Goal: Transaction & Acquisition: Register for event/course

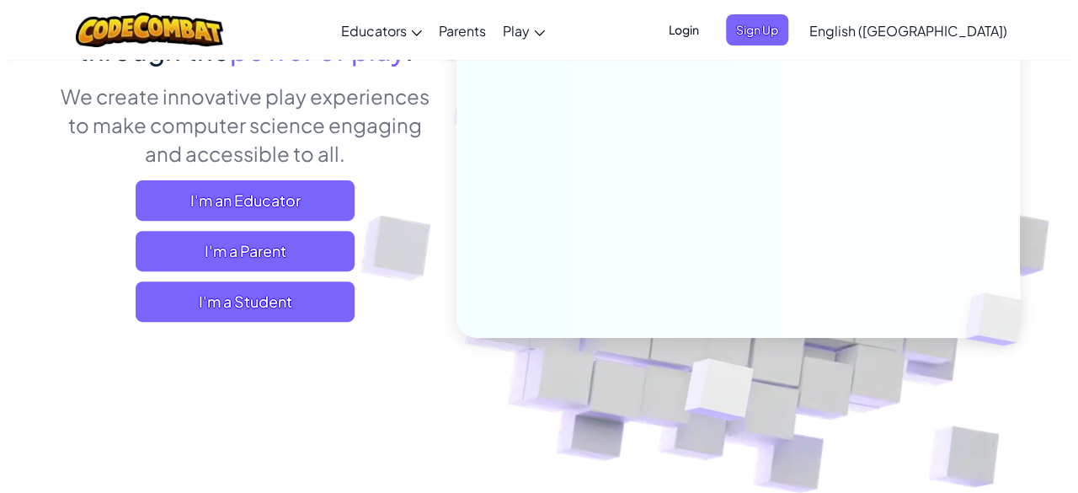
scroll to position [253, 0]
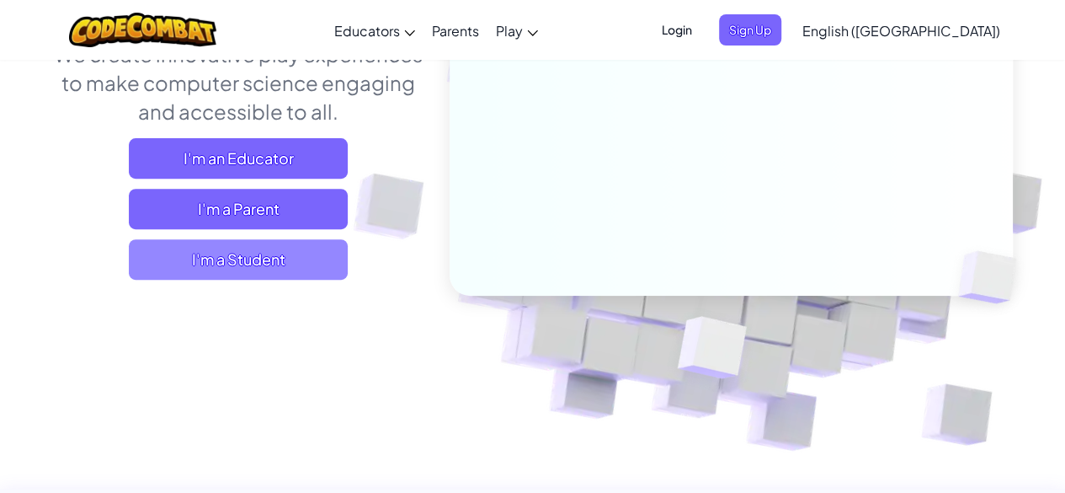
click at [205, 262] on span "I'm a Student" at bounding box center [238, 259] width 219 height 40
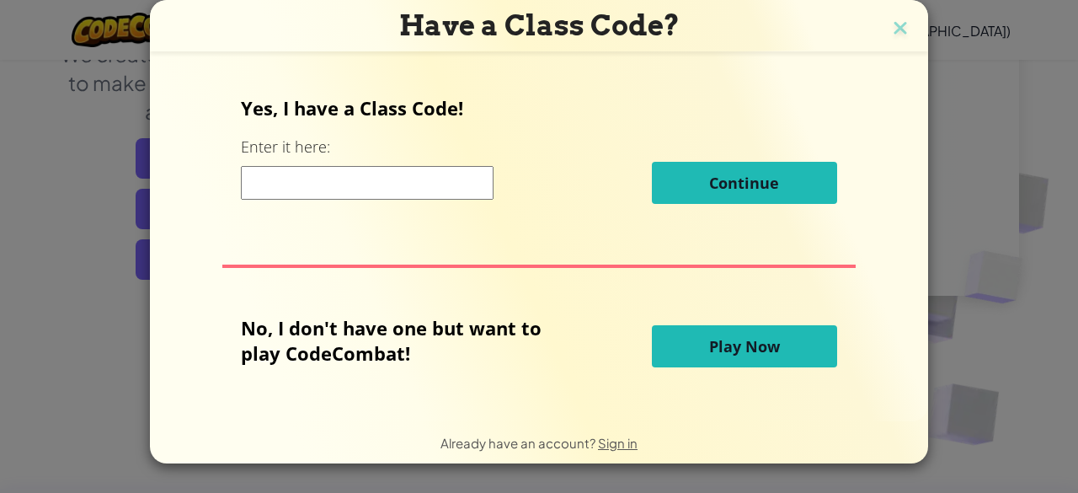
drag, startPoint x: 349, startPoint y: 168, endPoint x: 344, endPoint y: 189, distance: 20.8
click at [344, 189] on input at bounding box center [367, 183] width 253 height 34
type input "PinkSickSmall"
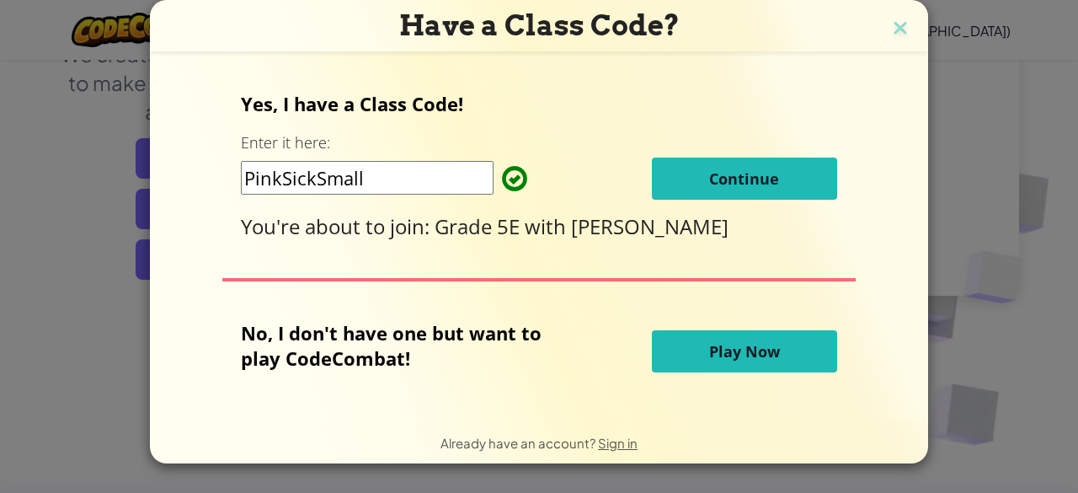
click at [739, 184] on span "Continue" at bounding box center [744, 178] width 70 height 20
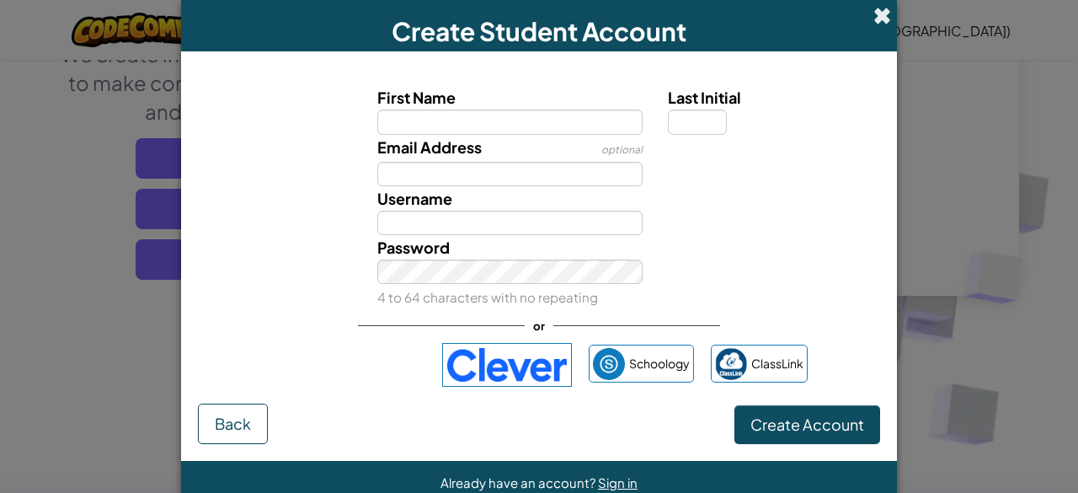
click at [873, 13] on span at bounding box center [882, 16] width 18 height 18
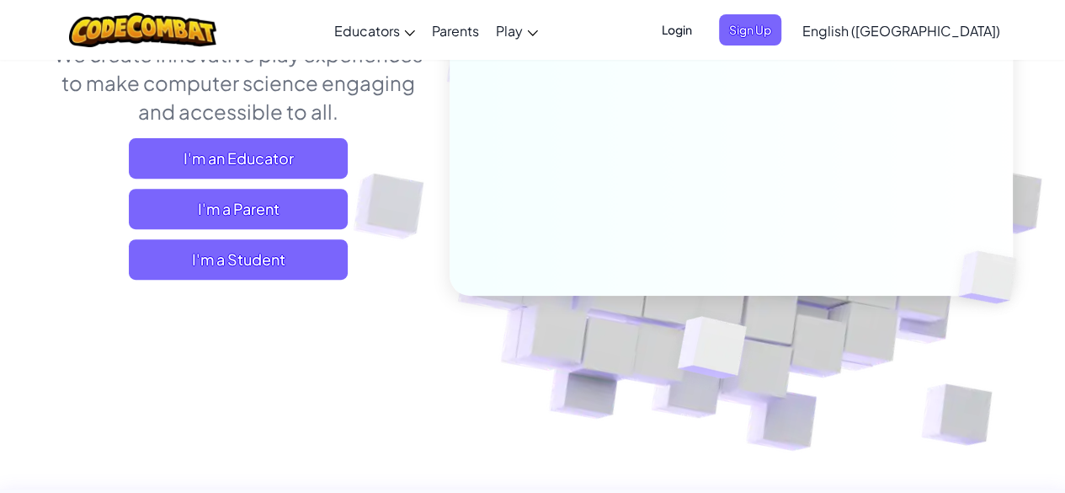
click at [702, 15] on span "Login" at bounding box center [677, 29] width 51 height 31
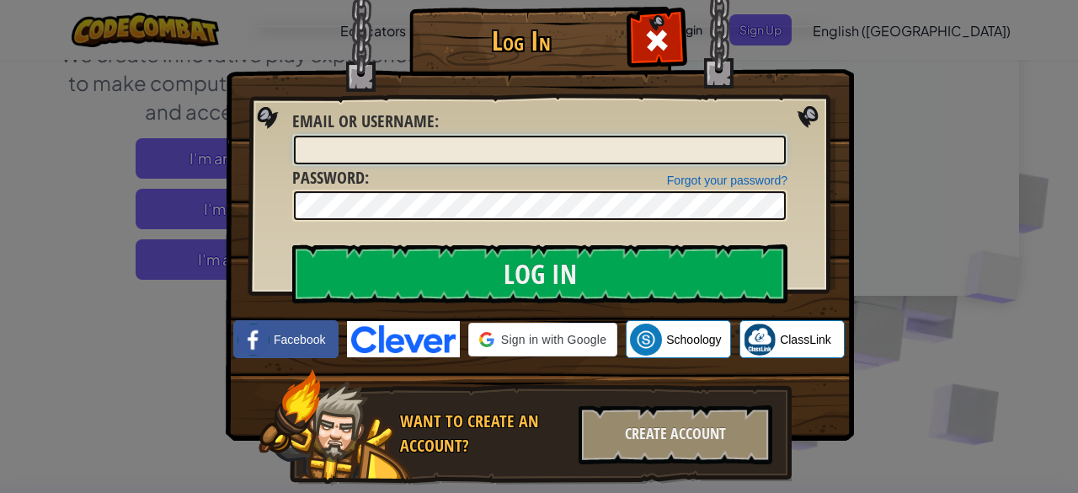
type input "sithim"
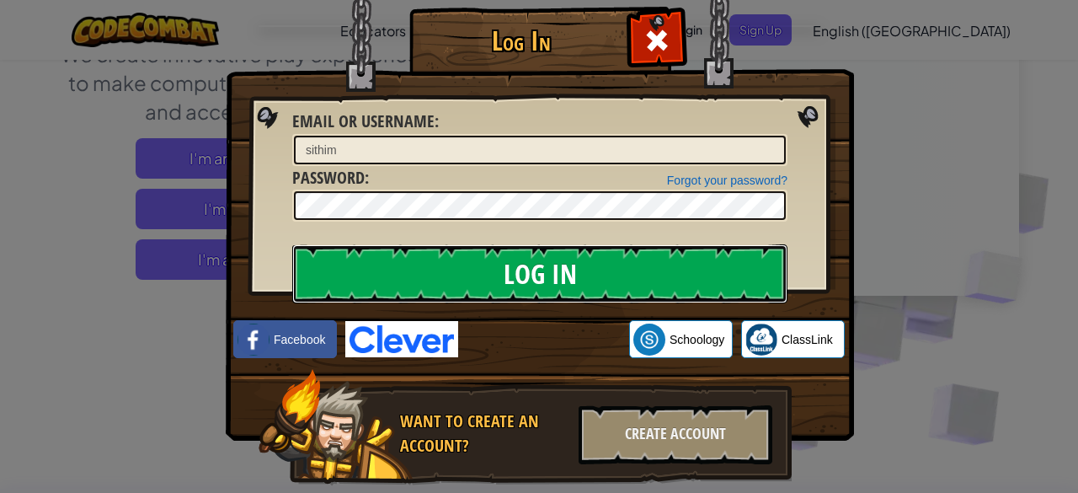
click at [616, 283] on input "Log In" at bounding box center [539, 273] width 495 height 59
